Goal: Task Accomplishment & Management: Use online tool/utility

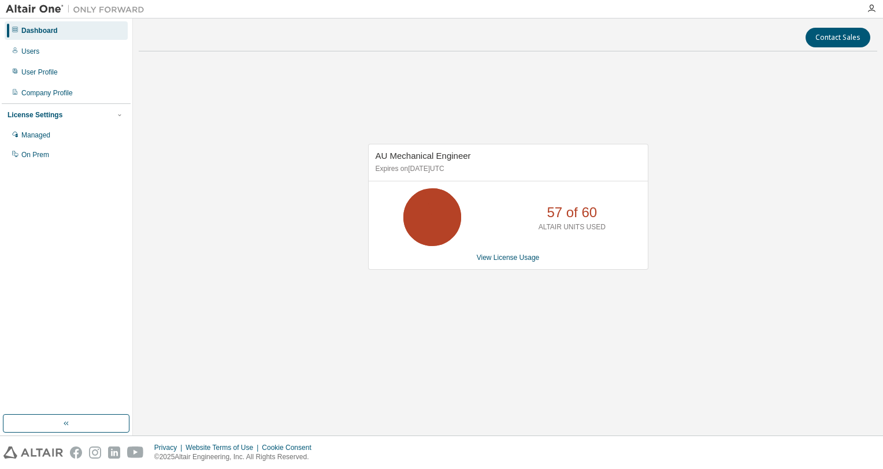
click at [691, 221] on div "AU Mechanical Engineer Expires on July 28, 2026 UTC 57 of 60 ALTAIR UNITS USED …" at bounding box center [508, 213] width 739 height 305
click at [480, 259] on link "View License Usage" at bounding box center [508, 258] width 63 height 8
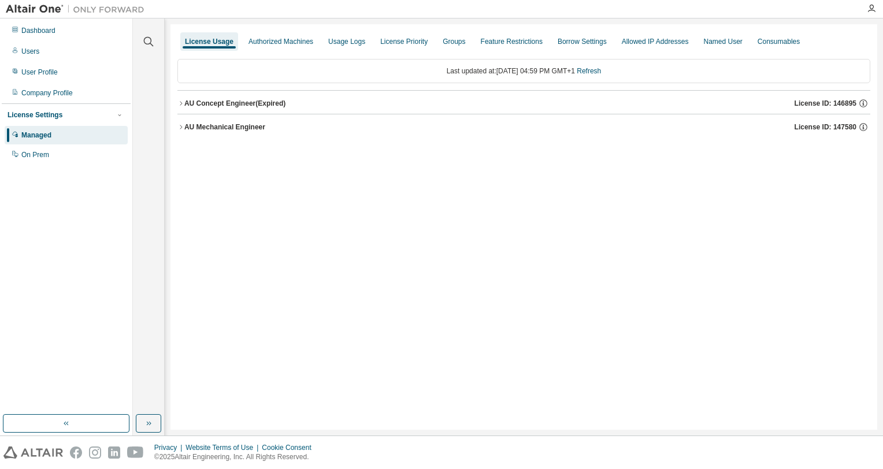
click at [261, 127] on div "AU Mechanical Engineer" at bounding box center [224, 127] width 81 height 9
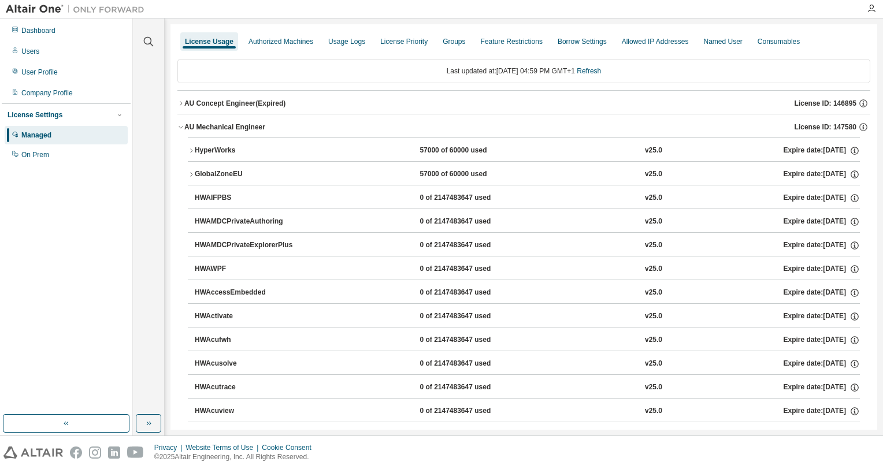
click at [237, 151] on div "HyperWorks" at bounding box center [247, 151] width 104 height 10
